Goal: Complete application form

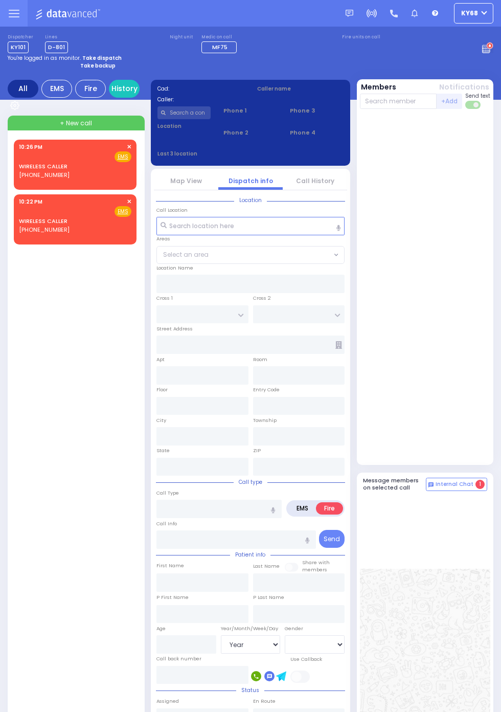
select select "Year"
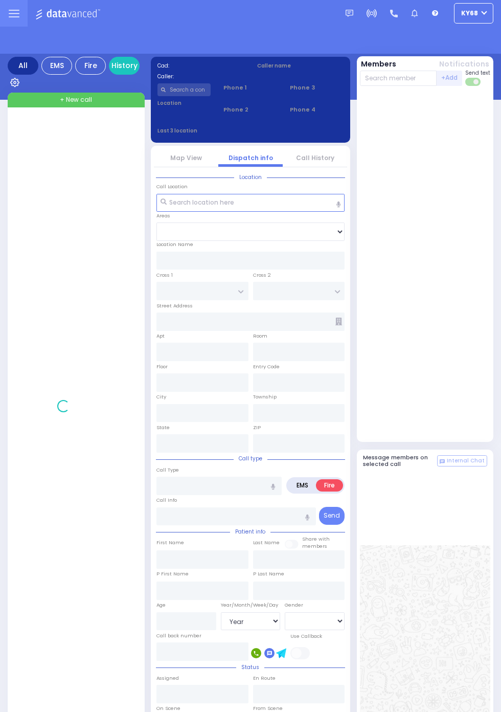
select select "Year"
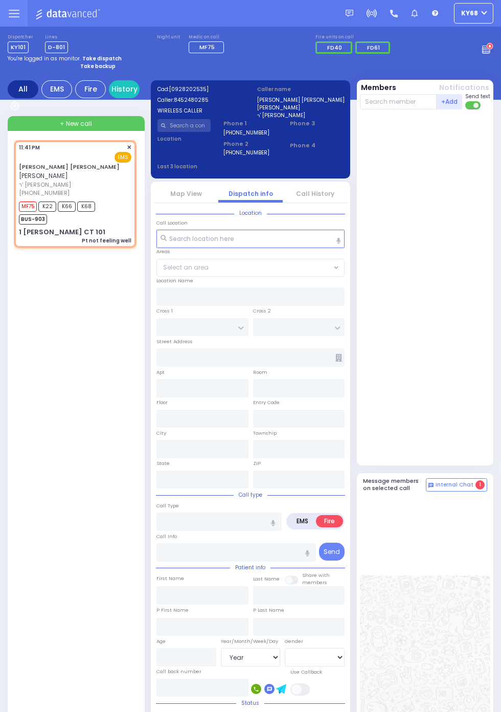
select select
type input "Pt not feeling well"
radio input "true"
type input "[PERSON_NAME]"
type input "POLLAK"
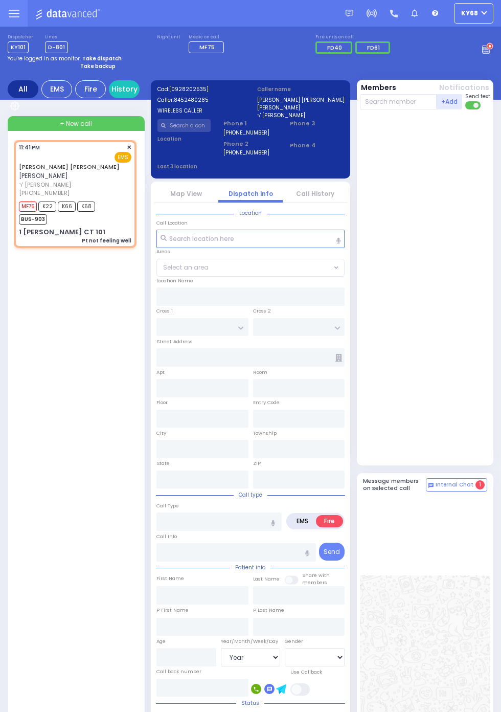
type input "18"
select select "Year"
select select "[DEMOGRAPHIC_DATA]"
type input "23:41"
type input "23:43"
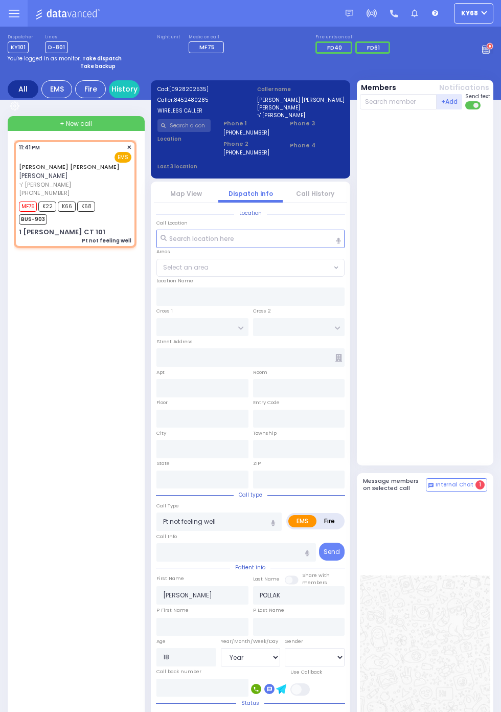
type input "ACRES RD"
type input "1 [PERSON_NAME] CT"
type input "101"
type input "Monroe"
type input "[US_STATE]"
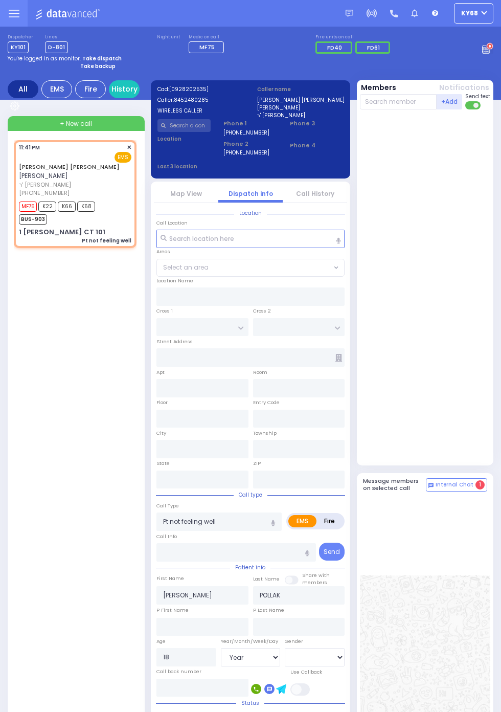
type input "10950"
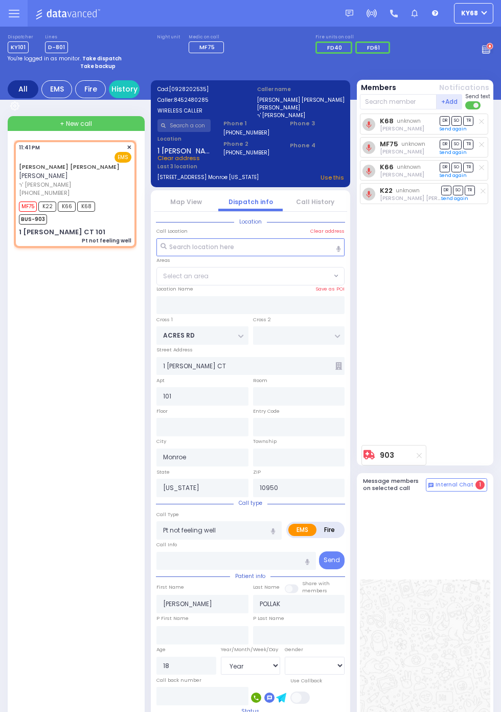
select select "PALM TREE"
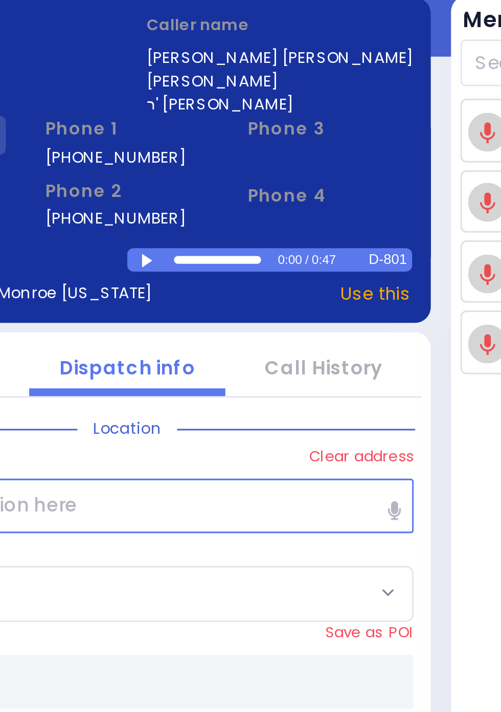
click at [257, 167] on div at bounding box center [259, 167] width 6 height 5
